Goal: Complete application form: Complete application form

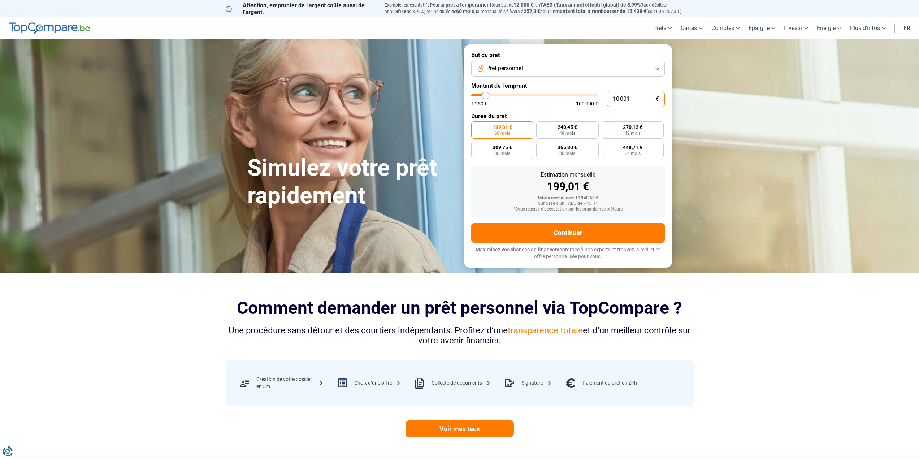
drag, startPoint x: 611, startPoint y: 102, endPoint x: 553, endPoint y: 108, distance: 58.4
click at [553, 108] on form "But du prêt Prêt personnel Montant de l'emprunt 10 001 € 1 250 € 100 000 € Duré…" at bounding box center [568, 155] width 208 height 223
type input "2"
type input "1250"
type input "22"
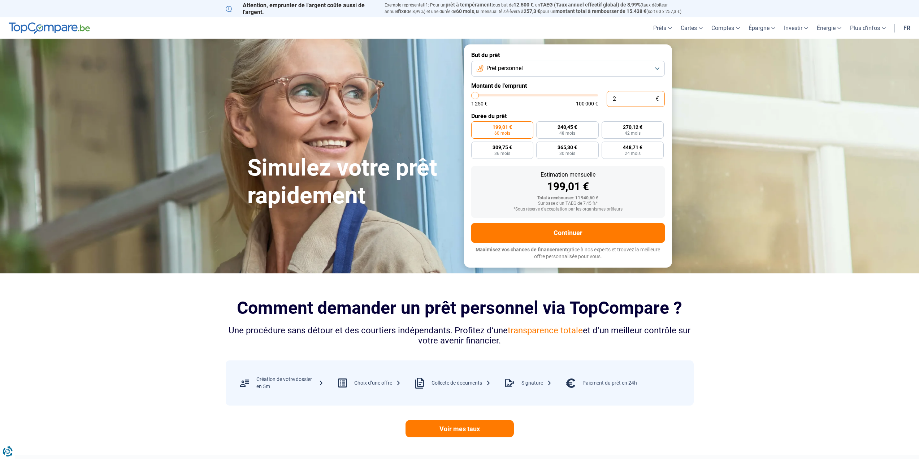
type input "1250"
type input "225"
type input "1250"
type input "2 250"
type input "2250"
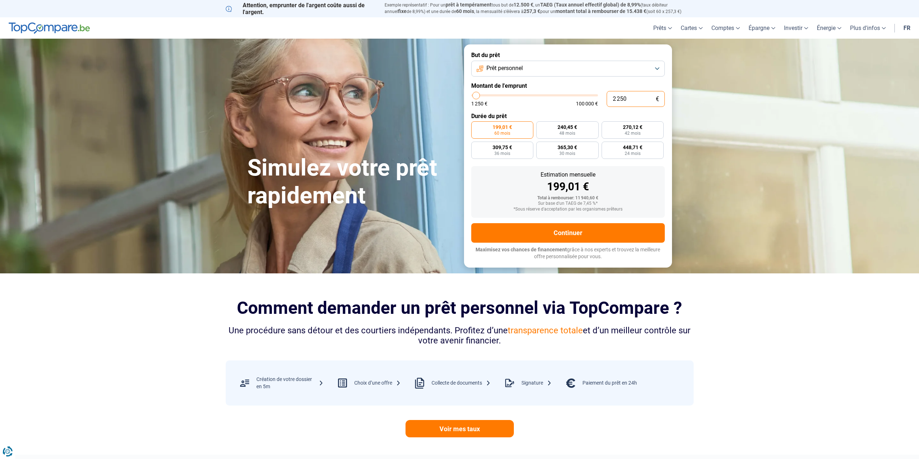
type input "22 500"
type input "22500"
type input "22 500"
click at [524, 131] on span "96 mois" at bounding box center [528, 133] width 16 height 4
click at [515, 126] on input "309,08 € 96 mois" at bounding box center [512, 123] width 5 height 5
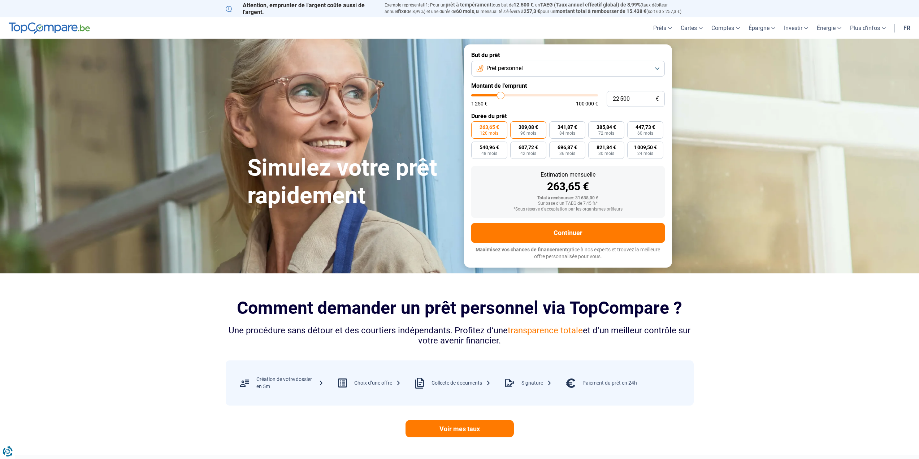
radio input "true"
click at [560, 131] on span "84 mois" at bounding box center [567, 133] width 16 height 4
click at [554, 126] on input "341,87 € 84 mois" at bounding box center [551, 123] width 5 height 5
radio input "true"
click at [527, 132] on span "96 mois" at bounding box center [528, 133] width 16 height 4
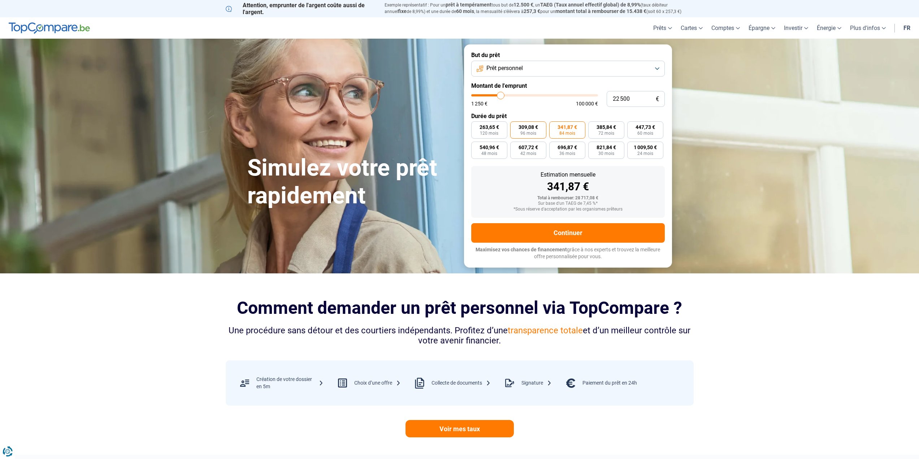
click at [515, 126] on input "309,08 € 96 mois" at bounding box center [512, 123] width 5 height 5
radio input "true"
click at [552, 128] on label "341,87 € 84 mois" at bounding box center [567, 129] width 36 height 17
click at [552, 126] on input "341,87 € 84 mois" at bounding box center [551, 123] width 5 height 5
radio input "true"
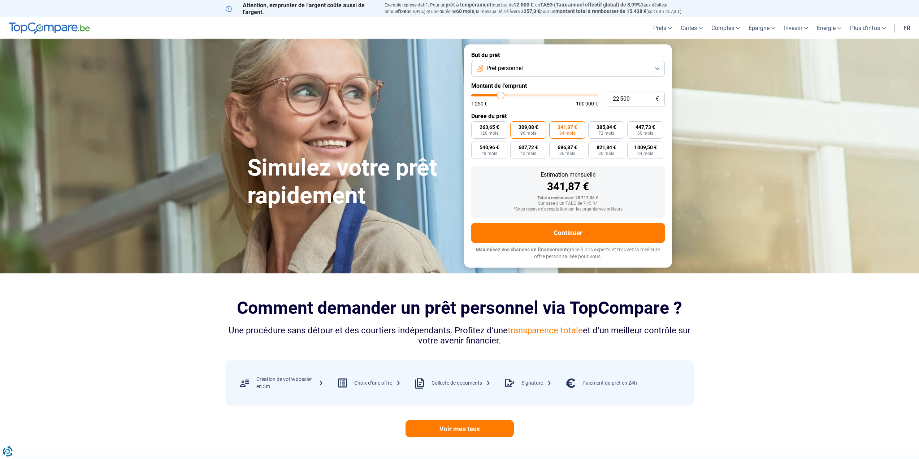
click at [528, 127] on span "309,08 €" at bounding box center [527, 127] width 19 height 5
click at [515, 126] on input "309,08 € 96 mois" at bounding box center [512, 123] width 5 height 5
radio input "true"
click at [560, 128] on span "341,87 €" at bounding box center [566, 127] width 19 height 5
click at [554, 126] on input "341,87 € 84 mois" at bounding box center [551, 123] width 5 height 5
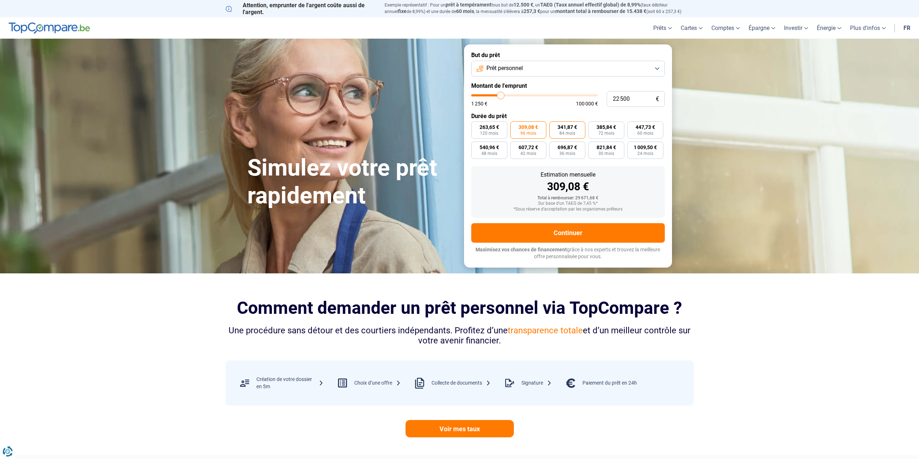
radio input "true"
click at [492, 130] on label "263,65 € 120 mois" at bounding box center [489, 129] width 36 height 17
click at [494, 128] on span "263,65 €" at bounding box center [488, 127] width 19 height 5
click at [476, 126] on input "263,65 € 120 mois" at bounding box center [473, 123] width 5 height 5
radio input "true"
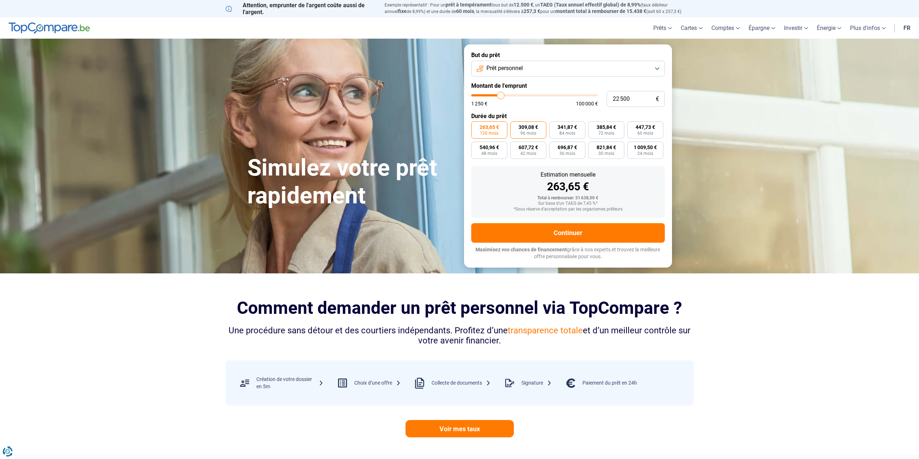
click at [530, 130] on span "309,08 €" at bounding box center [527, 127] width 19 height 5
click at [515, 126] on input "309,08 € 96 mois" at bounding box center [512, 123] width 5 height 5
radio input "true"
click at [561, 131] on span "84 mois" at bounding box center [567, 133] width 16 height 4
click at [554, 126] on input "341,87 € 84 mois" at bounding box center [551, 123] width 5 height 5
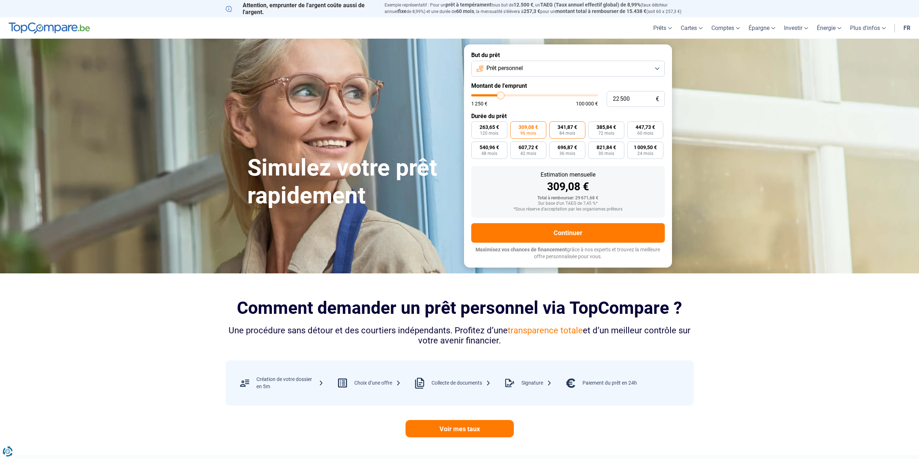
radio input "true"
click at [602, 131] on span "72 mois" at bounding box center [606, 133] width 16 height 4
click at [593, 126] on input "385,84 € 72 mois" at bounding box center [590, 123] width 5 height 5
radio input "true"
click at [566, 127] on span "341,87 €" at bounding box center [566, 127] width 19 height 5
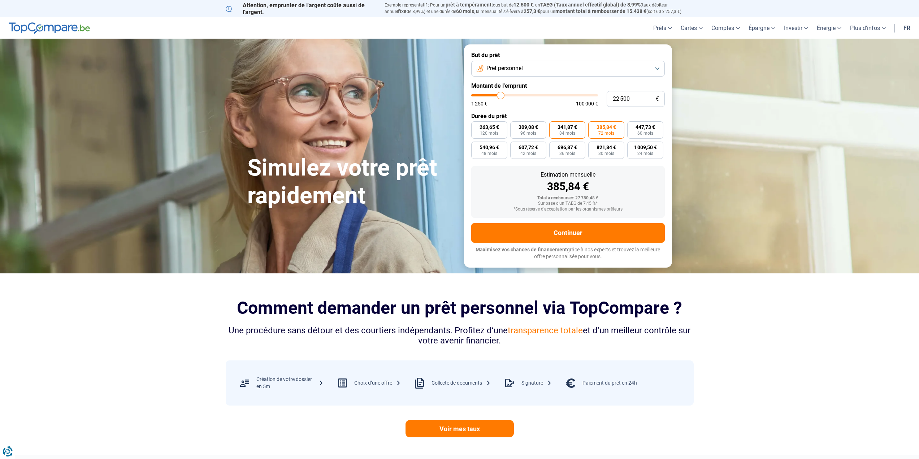
click at [554, 126] on input "341,87 € 84 mois" at bounding box center [551, 123] width 5 height 5
radio input "true"
click at [601, 227] on button "Continuer" at bounding box center [567, 232] width 193 height 19
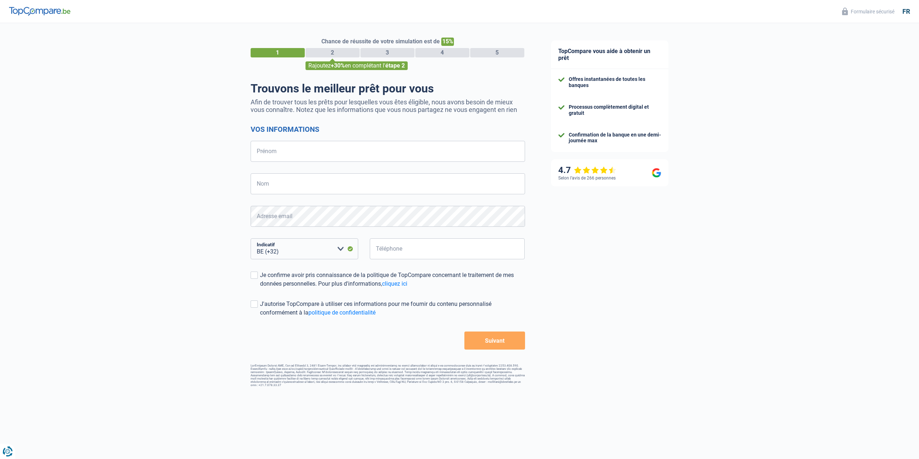
select select "32"
click at [294, 158] on input "Prénom" at bounding box center [387, 151] width 274 height 21
type input "[PERSON_NAME]"
type input "Lebecque"
click at [407, 250] on input "Téléphone" at bounding box center [447, 248] width 155 height 21
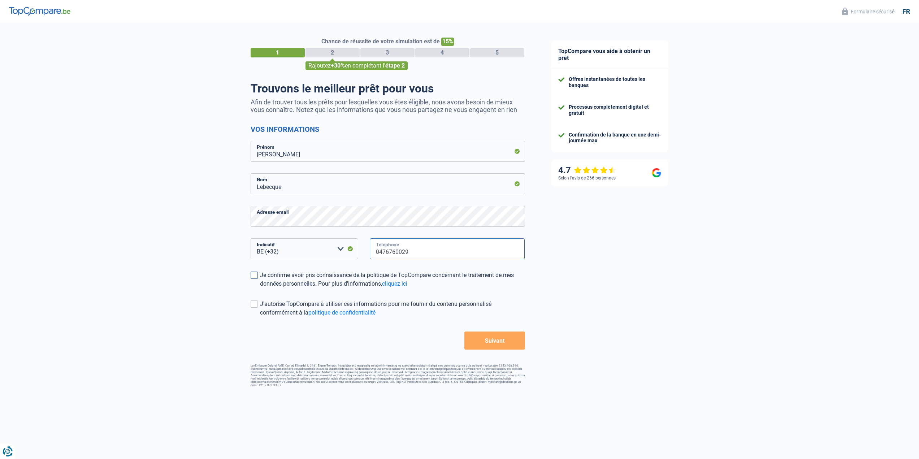
type input "0476760029"
click at [256, 277] on span at bounding box center [253, 274] width 7 height 7
click at [260, 288] on input "Je confirme avoir pris connaissance de la politique de TopCompare concernant le…" at bounding box center [260, 288] width 0 height 0
drag, startPoint x: 254, startPoint y: 304, endPoint x: 259, endPoint y: 304, distance: 5.4
click at [254, 304] on span at bounding box center [253, 303] width 7 height 7
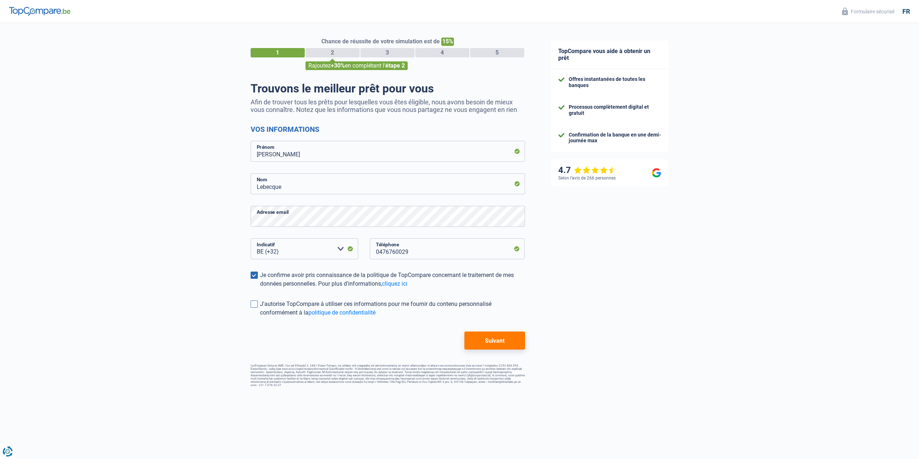
click at [260, 317] on input "J'autorise TopCompare à utiliser ces informations pour me fournir du contenu pe…" at bounding box center [260, 317] width 0 height 0
click at [493, 341] on button "Suivant" at bounding box center [494, 340] width 60 height 18
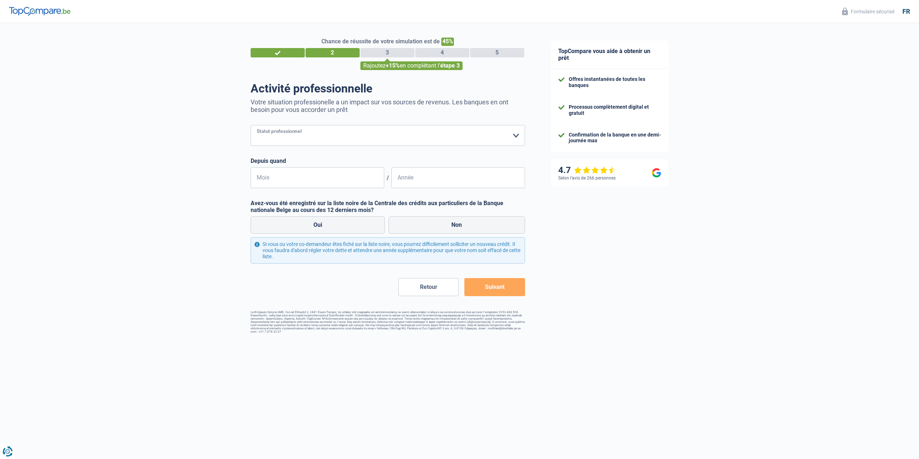
click at [324, 138] on select "Ouvrier Employé privé Employé public Invalide Indépendant Pensionné Chômeur Mut…" at bounding box center [387, 135] width 274 height 21
select select "privateEmployee"
click at [250, 126] on select "Ouvrier Employé privé Employé public Invalide Indépendant Pensionné Chômeur Mut…" at bounding box center [387, 135] width 274 height 21
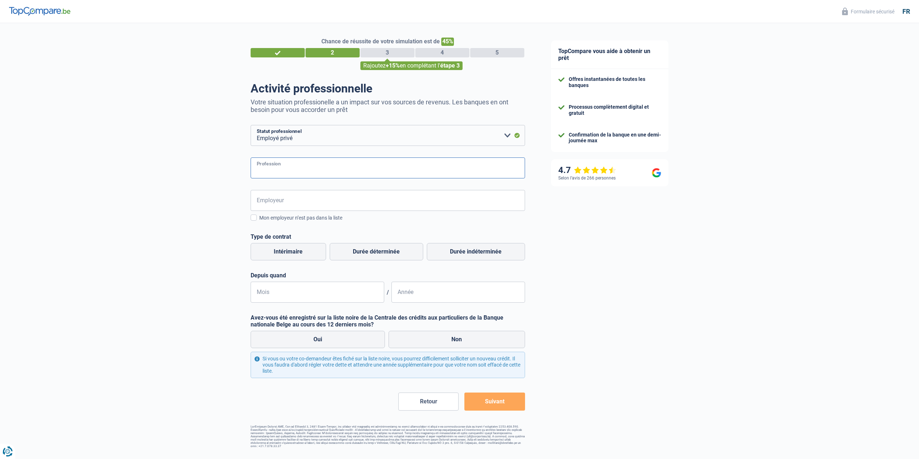
click at [293, 170] on input "Profession" at bounding box center [387, 167] width 274 height 21
type input "Conducteur de chantier"
click at [337, 200] on input "Employeur" at bounding box center [387, 200] width 274 height 21
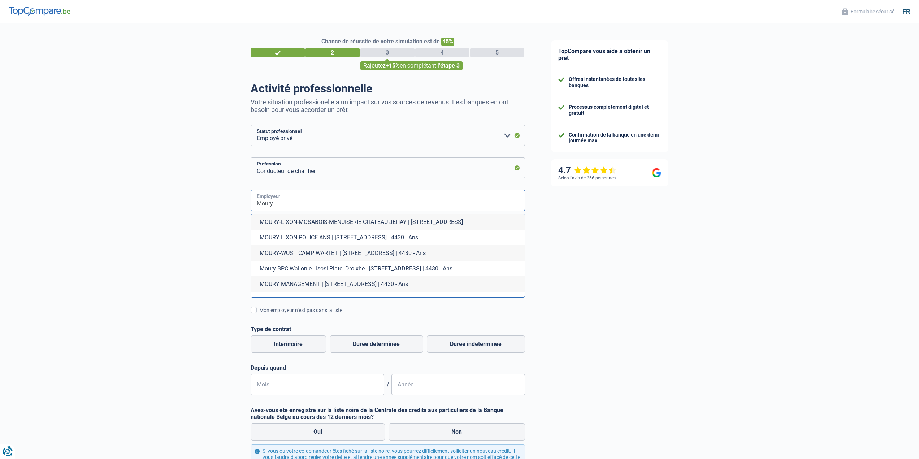
drag, startPoint x: 309, startPoint y: 200, endPoint x: 230, endPoint y: 206, distance: 78.9
click at [230, 206] on div "Chance de réussite de votre simulation est de 45% 1 2 3 4 5 Rajoutez +15% en co…" at bounding box center [269, 281] width 538 height 523
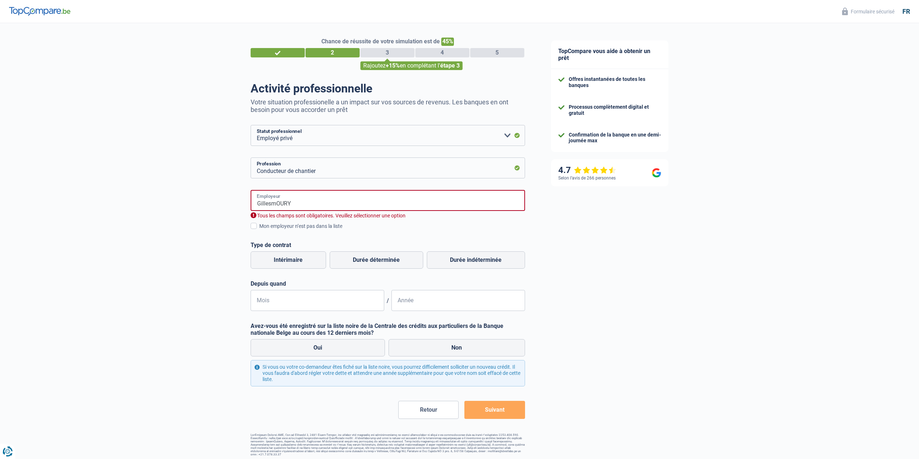
click at [296, 209] on input "GillesmOURY" at bounding box center [387, 200] width 274 height 21
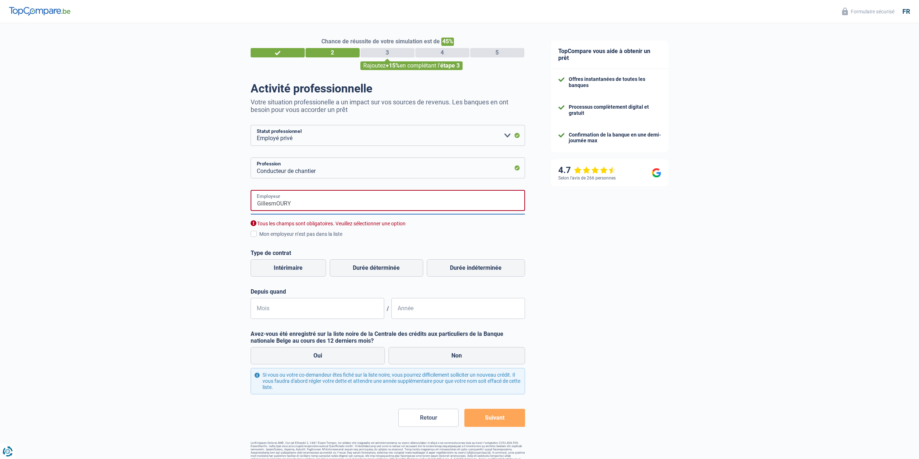
click at [273, 204] on input "GillesmOURY" at bounding box center [387, 200] width 274 height 21
click at [293, 204] on input "[PERSON_NAME]" at bounding box center [387, 200] width 274 height 21
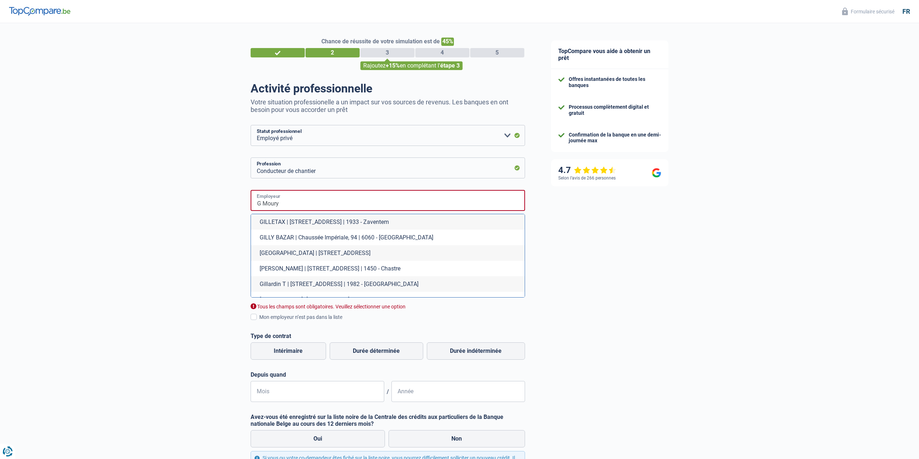
drag, startPoint x: 293, startPoint y: 202, endPoint x: 238, endPoint y: 206, distance: 55.3
click at [238, 206] on div "Chance de réussite de votre simulation est de 45% 1 2 3 4 5 Rajoutez +15% en co…" at bounding box center [269, 284] width 538 height 529
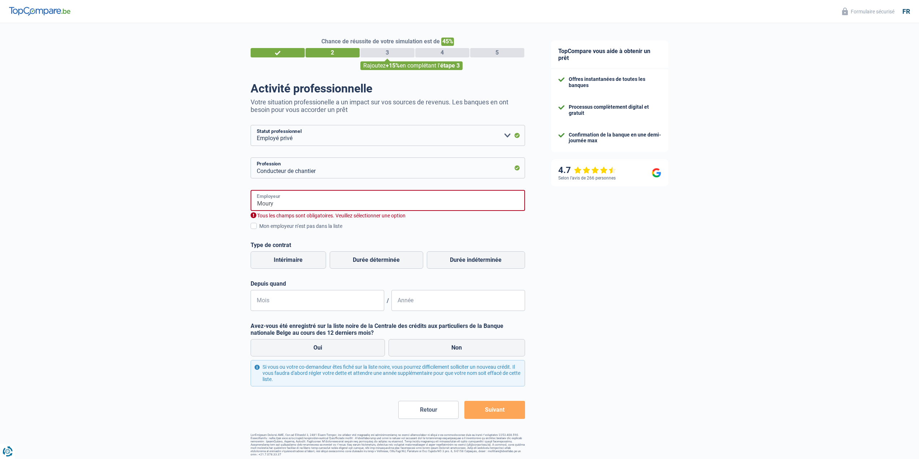
click at [297, 202] on input "Moury" at bounding box center [387, 200] width 274 height 21
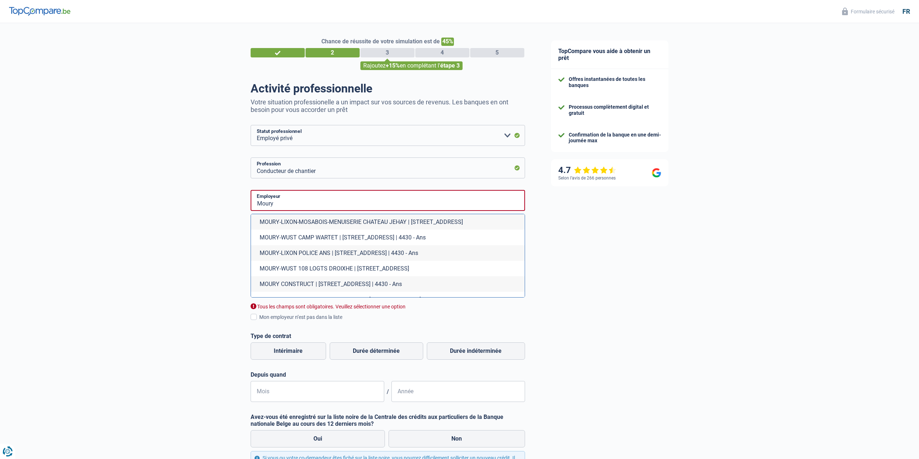
click at [306, 283] on li "MOURY CONSTRUCT | [STREET_ADDRESS] | 4430 - Ans" at bounding box center [388, 284] width 274 height 16
type input "MOURY CONSTRUCT | [STREET_ADDRESS] | 4430 - Ans"
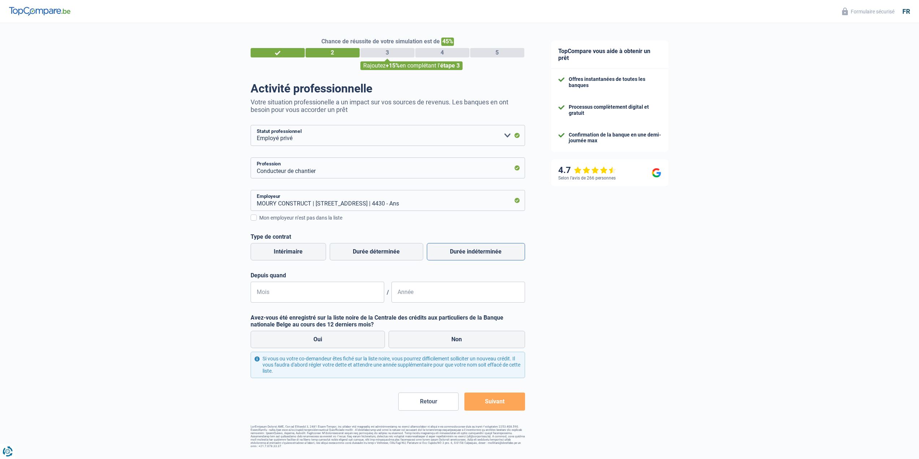
click at [464, 251] on label "Durée indéterminée" at bounding box center [476, 251] width 98 height 17
click at [464, 251] on input "Durée indéterminée" at bounding box center [476, 251] width 98 height 17
radio input "true"
click at [327, 290] on input "Mois" at bounding box center [317, 292] width 134 height 21
type input "09"
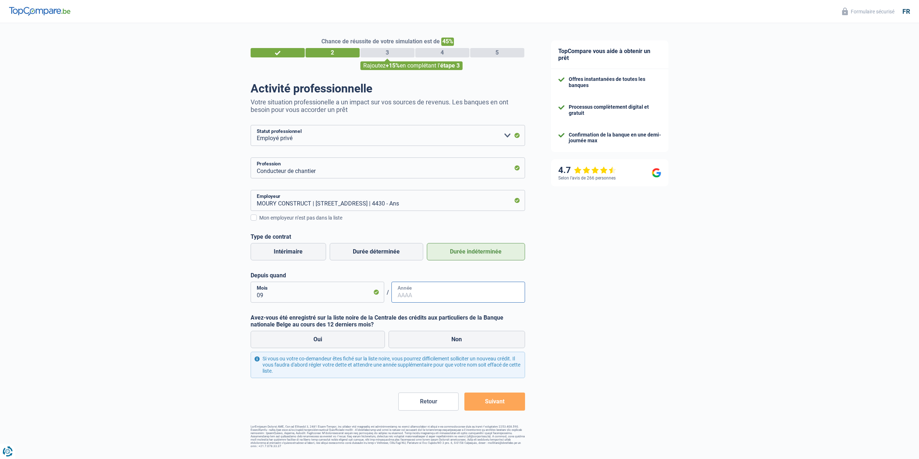
type input "0"
type input "2025"
click at [421, 337] on label "Non" at bounding box center [456, 339] width 136 height 17
click at [421, 337] on input "Non" at bounding box center [456, 339] width 136 height 17
radio input "true"
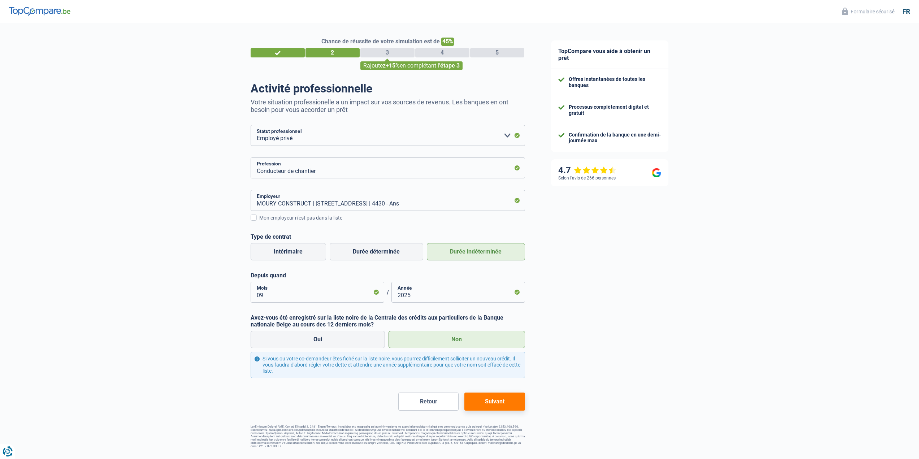
click at [512, 398] on button "Suivant" at bounding box center [494, 401] width 60 height 18
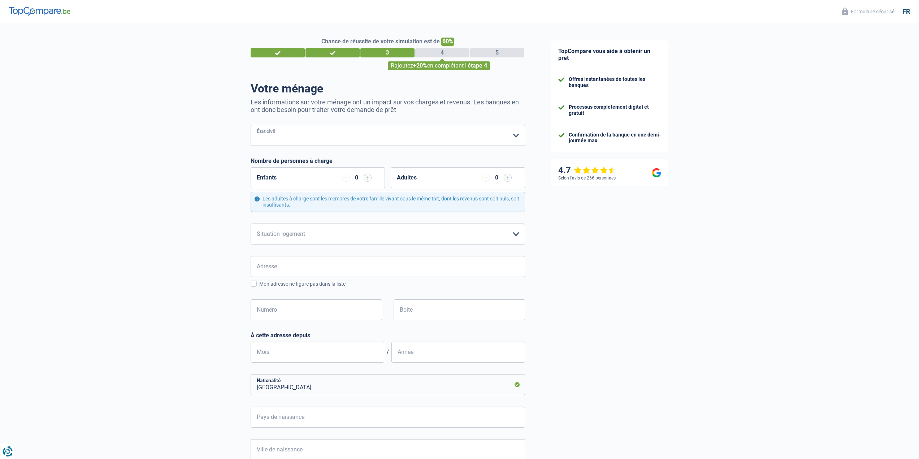
click at [427, 141] on select "[PERSON_NAME](e) Cohabitant(e) légal(e) Divorcé(e) Veuf(ve) Séparé (de fait) Ve…" at bounding box center [387, 135] width 274 height 21
select select "cohabitation"
click at [250, 126] on select "[PERSON_NAME](e) Cohabitant(e) légal(e) Divorcé(e) Veuf(ve) Séparé (de fait) Ve…" at bounding box center [387, 135] width 274 height 21
click at [519, 236] on select "Locataire Propriétaire avec prêt hypothécaire Propriétaire sans prêt hypothécai…" at bounding box center [387, 233] width 274 height 21
select select "ownerWithMortgage"
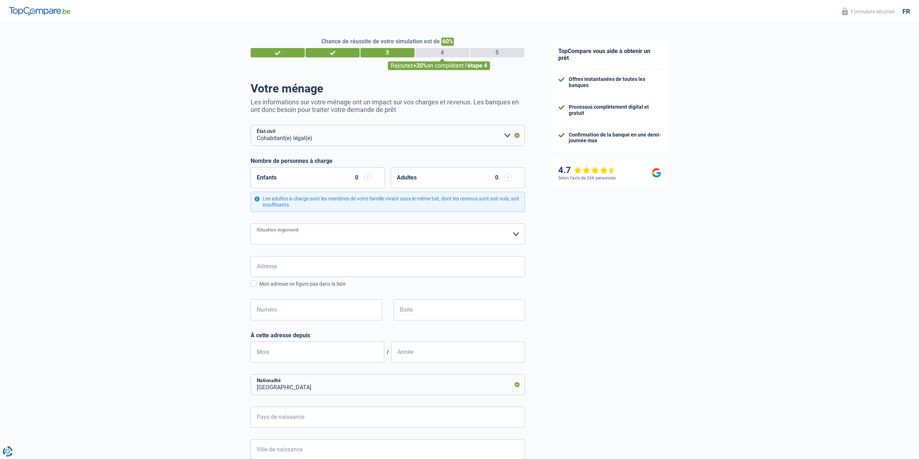
click at [250, 224] on select "Locataire Propriétaire avec prêt hypothécaire Propriétaire sans prêt hypothécai…" at bounding box center [387, 233] width 274 height 21
click at [388, 263] on input "Adresse" at bounding box center [387, 266] width 274 height 21
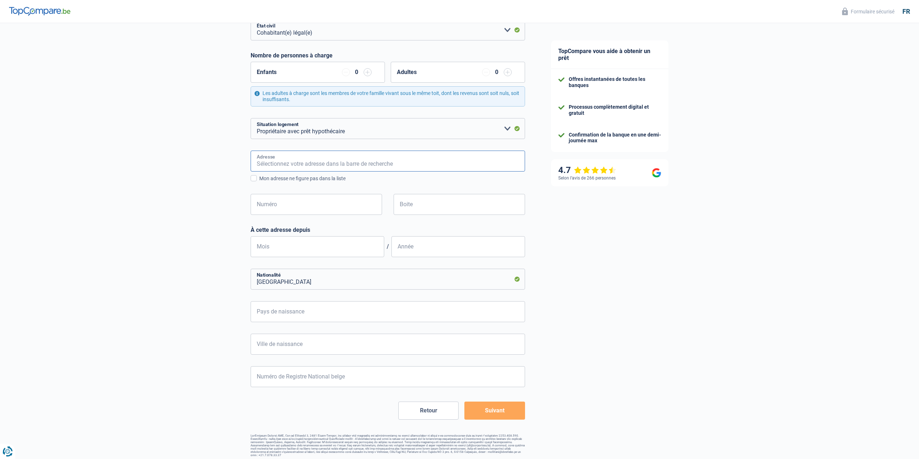
scroll to position [109, 0]
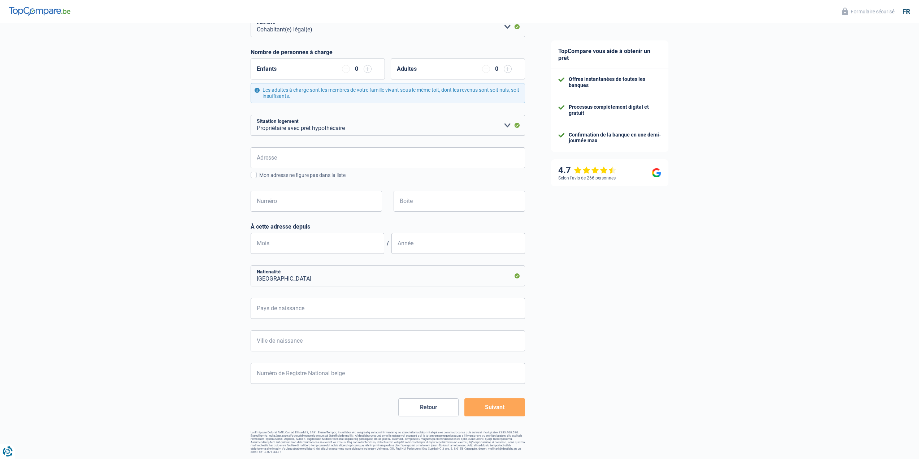
click at [495, 404] on button "Suivant" at bounding box center [494, 407] width 60 height 18
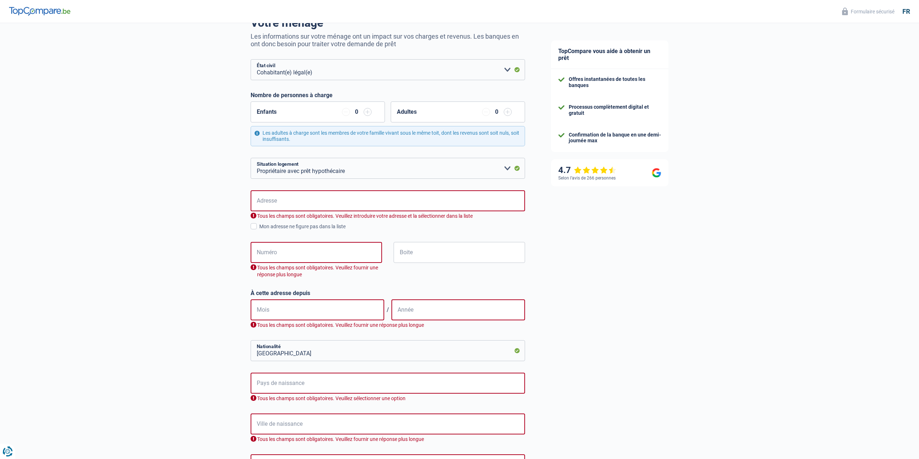
scroll to position [0, 0]
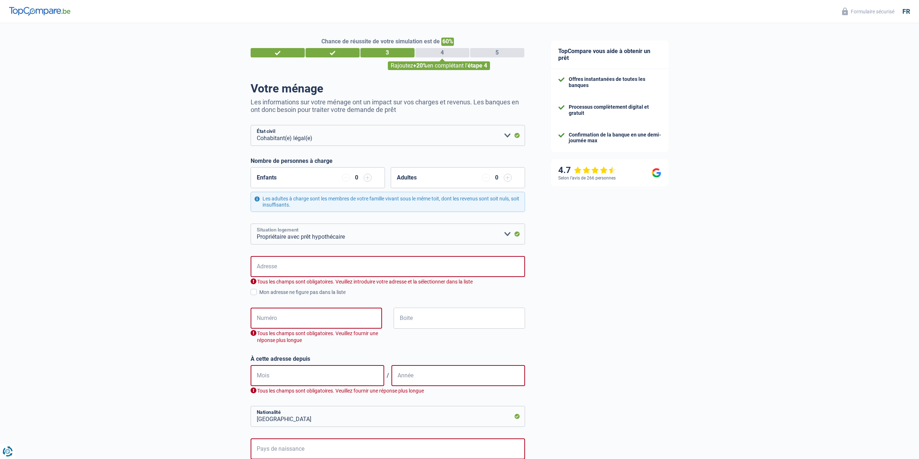
click at [340, 232] on select "Locataire Propriétaire avec prêt hypothécaire Propriétaire sans prêt hypothécai…" at bounding box center [387, 233] width 274 height 21
click at [579, 245] on div "TopCompare vous aide à obtenir un prêt Offres instantanées de toutes les banque…" at bounding box center [728, 323] width 381 height 601
